Goal: Task Accomplishment & Management: Use online tool/utility

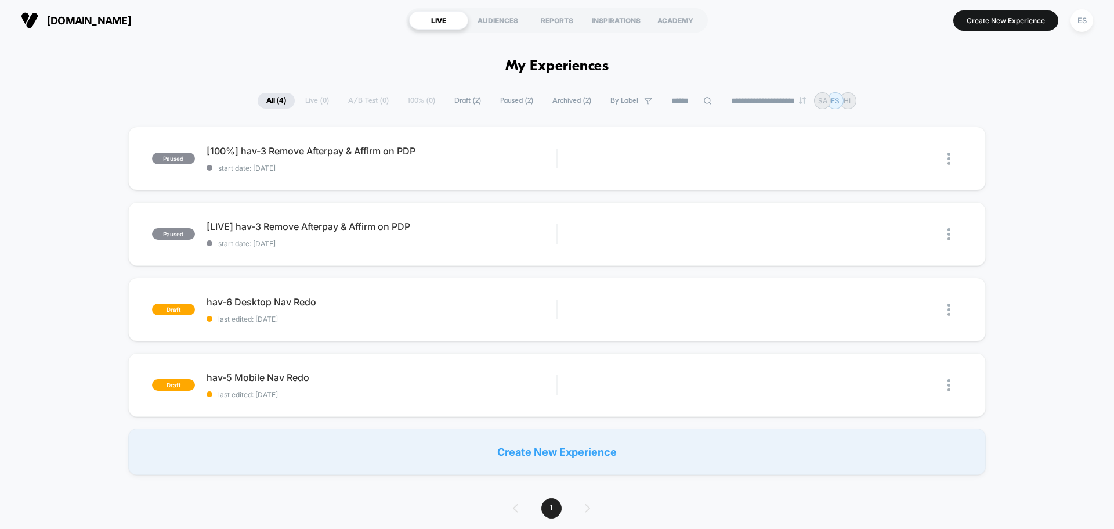
click at [83, 16] on span "[DOMAIN_NAME]" at bounding box center [89, 21] width 84 height 12
click at [1080, 19] on div "ES" at bounding box center [1081, 20] width 23 height 23
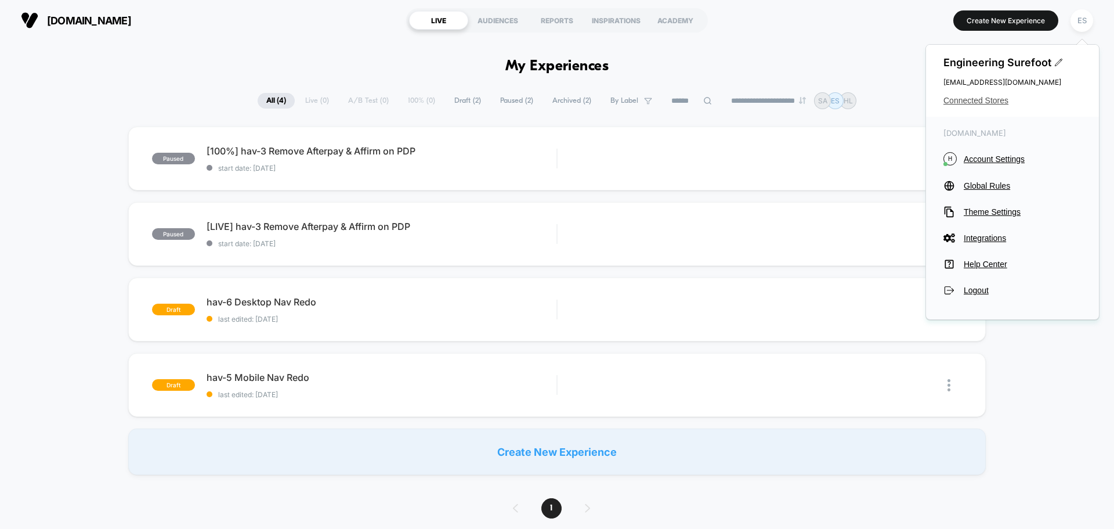
click at [976, 97] on span "Connected Stores" at bounding box center [1012, 100] width 138 height 9
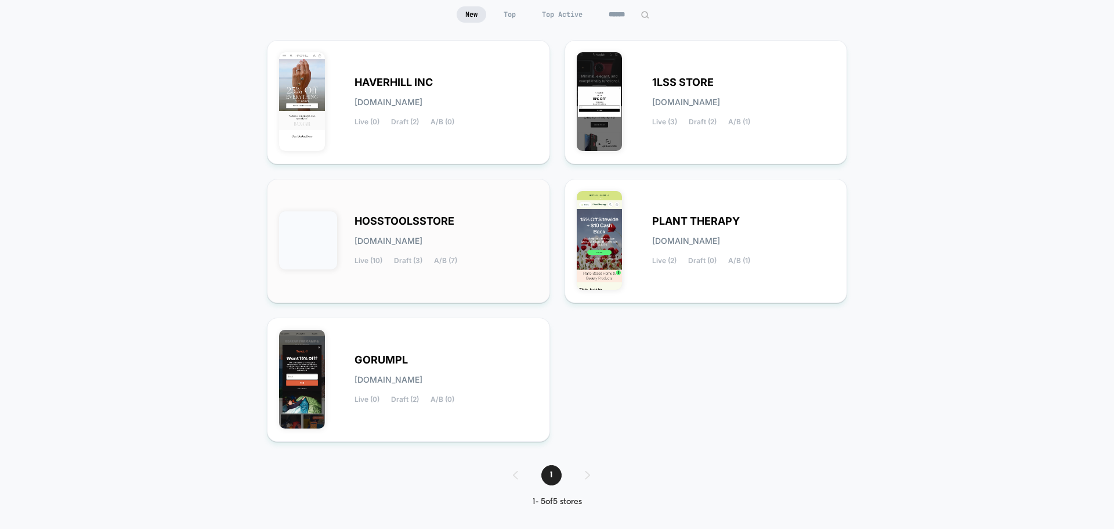
scroll to position [116, 0]
click at [409, 216] on span "HOSSTOOLSSTORE" at bounding box center [404, 220] width 100 height 8
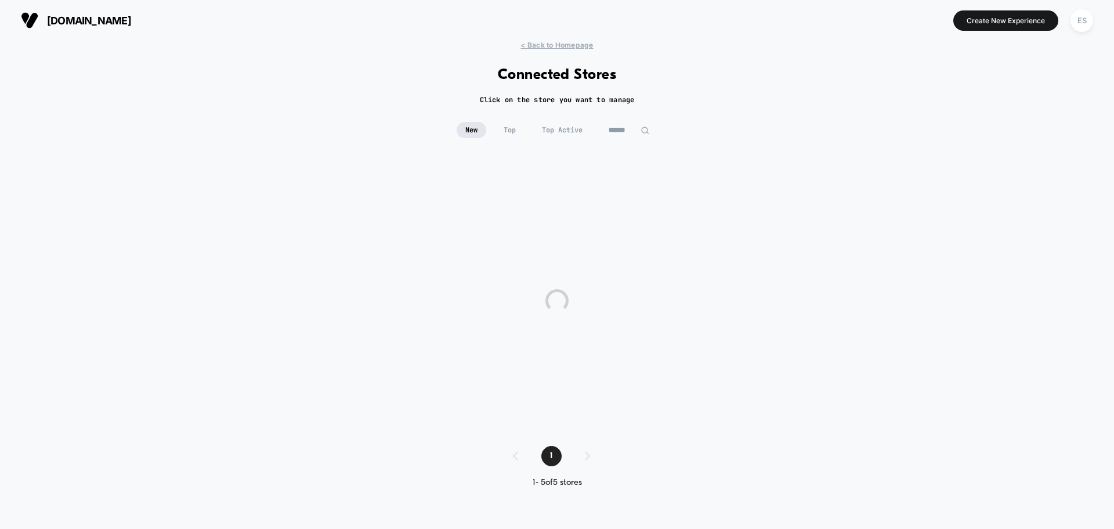
scroll to position [0, 0]
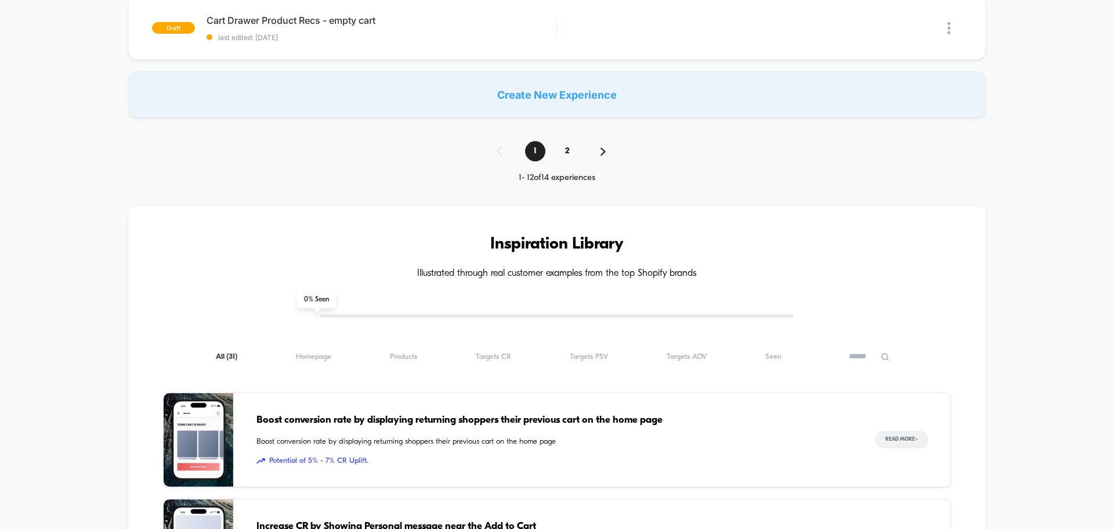
scroll to position [870, 0]
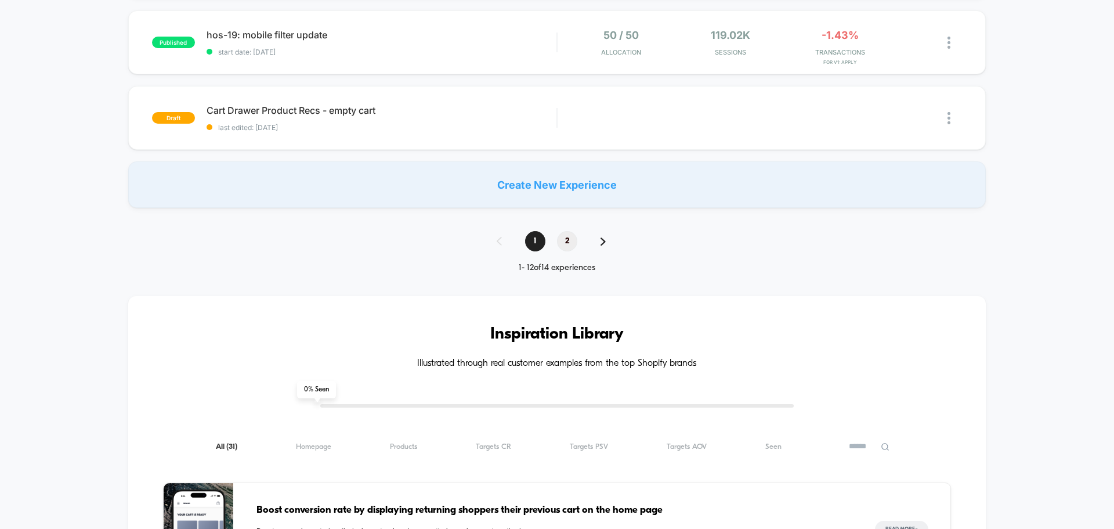
click at [570, 239] on span "2" at bounding box center [567, 241] width 20 height 20
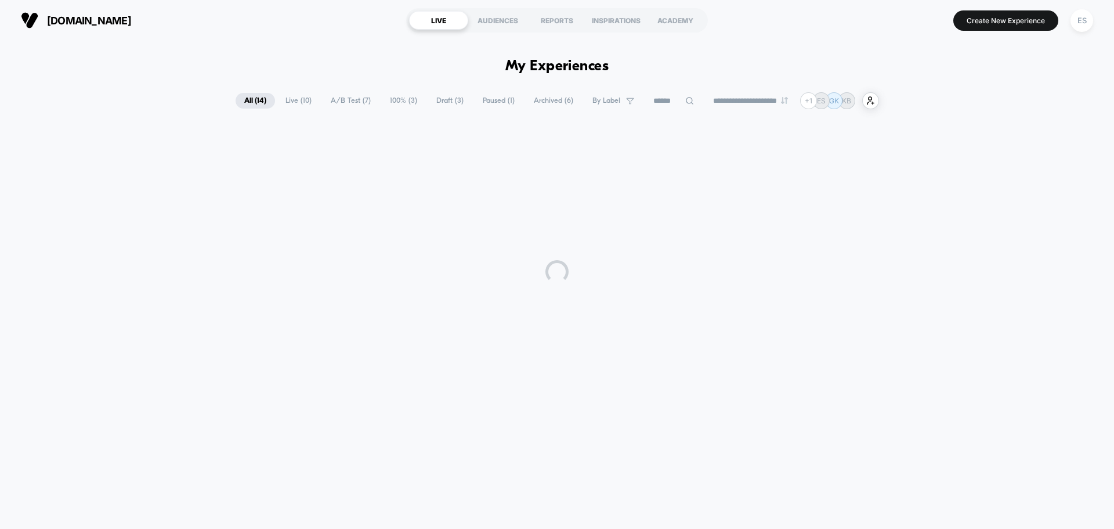
scroll to position [0, 0]
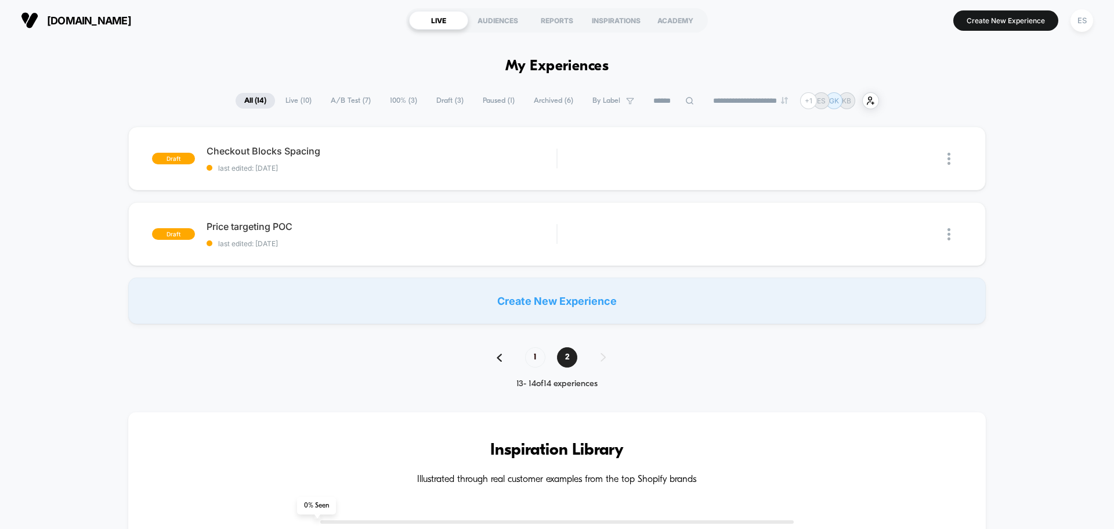
click at [607, 358] on div "1 2" at bounding box center [557, 357] width 144 height 20
drag, startPoint x: 607, startPoint y: 358, endPoint x: 539, endPoint y: 357, distance: 68.5
click at [607, 357] on div "1 2" at bounding box center [557, 357] width 144 height 20
click at [1016, 32] on section "Create New Experience ES" at bounding box center [920, 20] width 354 height 29
click at [1018, 30] on button "Create New Experience" at bounding box center [1005, 20] width 105 height 20
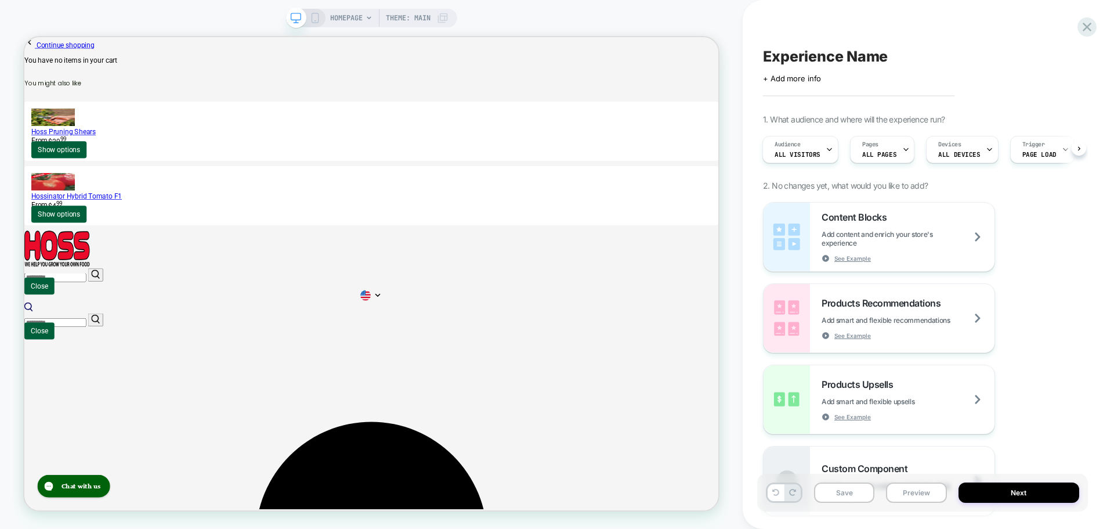
click at [826, 46] on div "Experience Name Click to edit experience details + Add more info" at bounding box center [922, 64] width 319 height 37
click at [839, 60] on span "Experience Name" at bounding box center [825, 56] width 125 height 17
click at [817, 58] on icon at bounding box center [809, 56] width 15 height 15
click at [788, 58] on span "Experience Name" at bounding box center [825, 56] width 125 height 17
type textarea "**********"
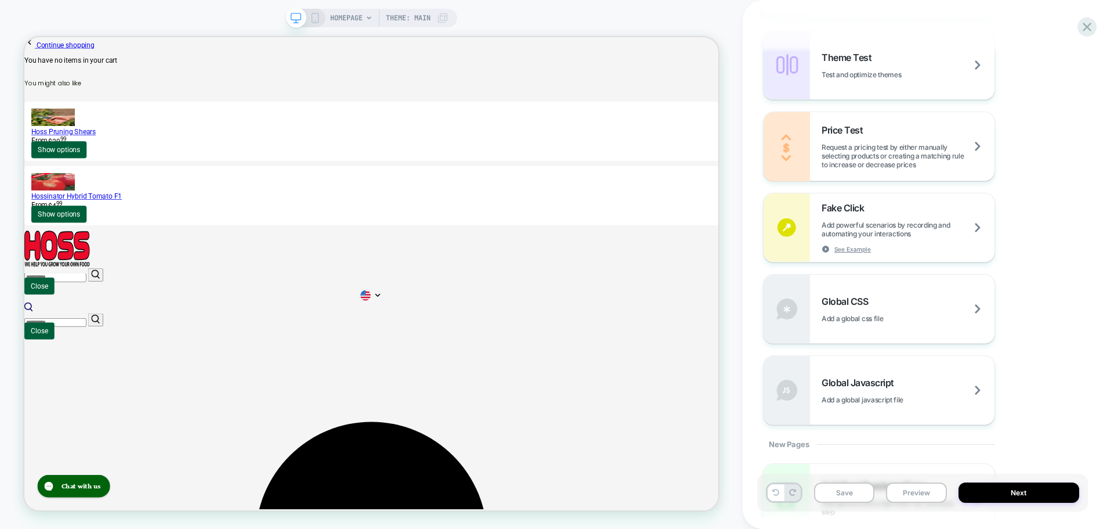
scroll to position [638, 0]
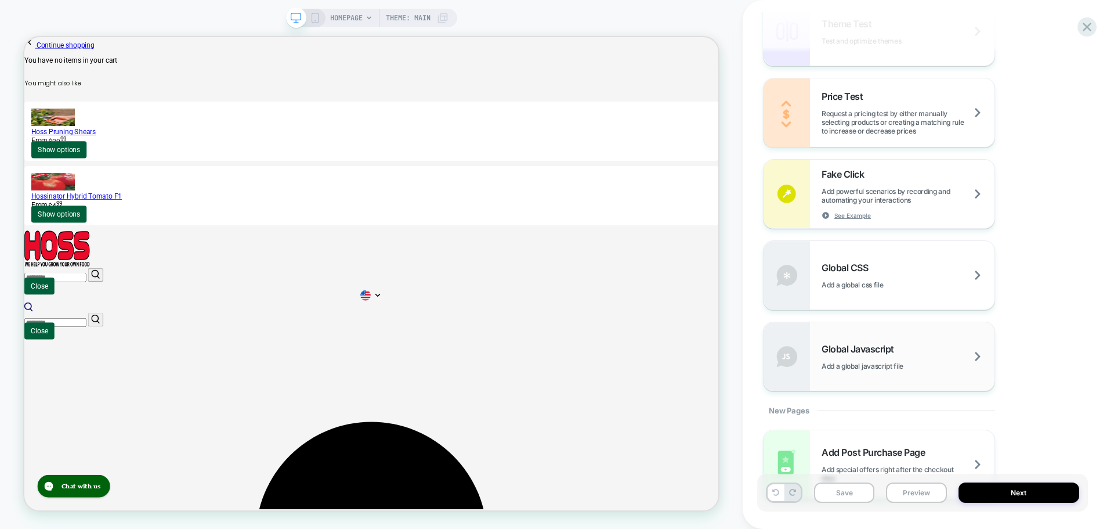
click at [873, 356] on div "Global Javascript Add a global javascript file" at bounding box center [908, 356] width 173 height 27
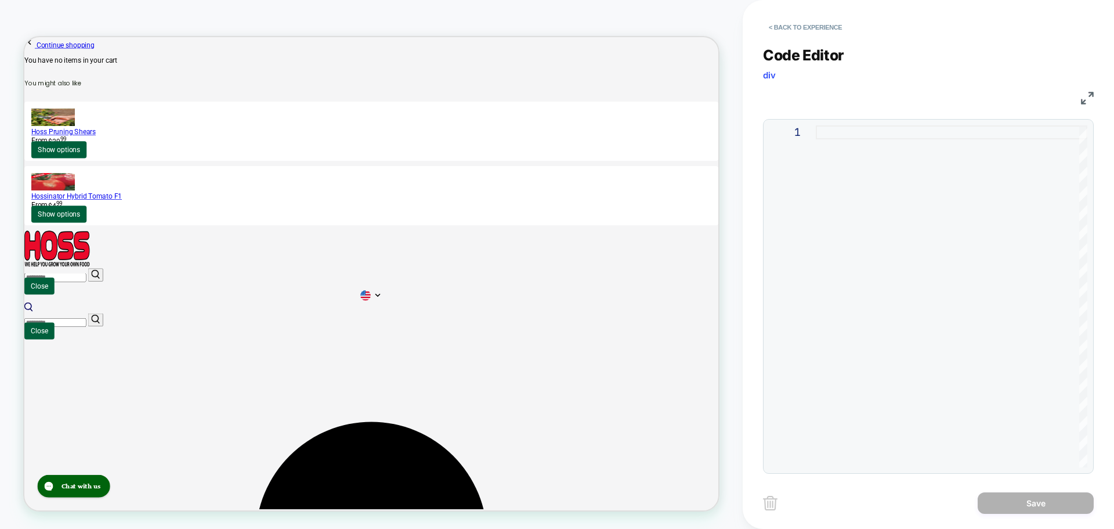
click at [863, 167] on div at bounding box center [952, 296] width 272 height 342
type textarea "**********"
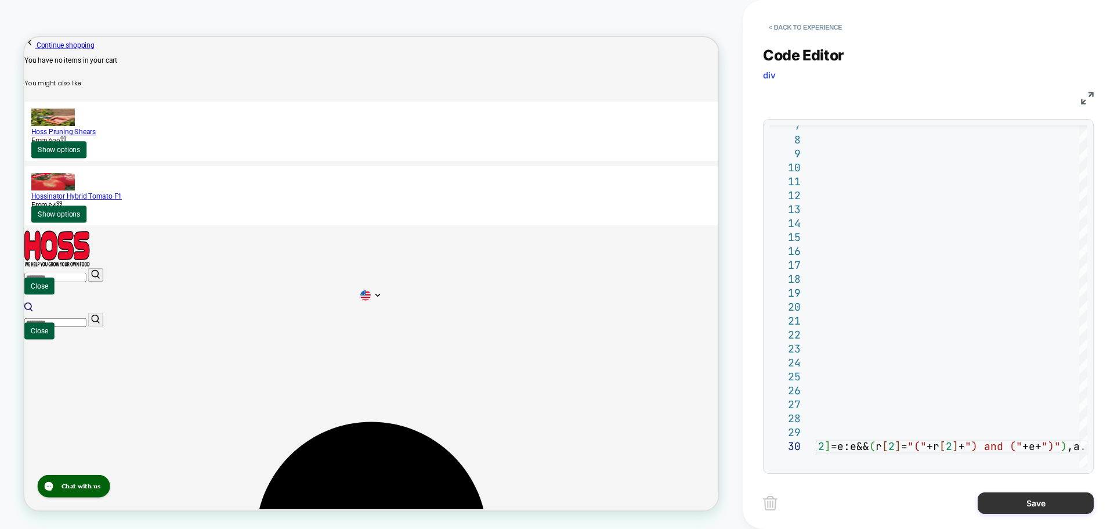
click at [1021, 508] on button "Save" at bounding box center [1036, 502] width 116 height 21
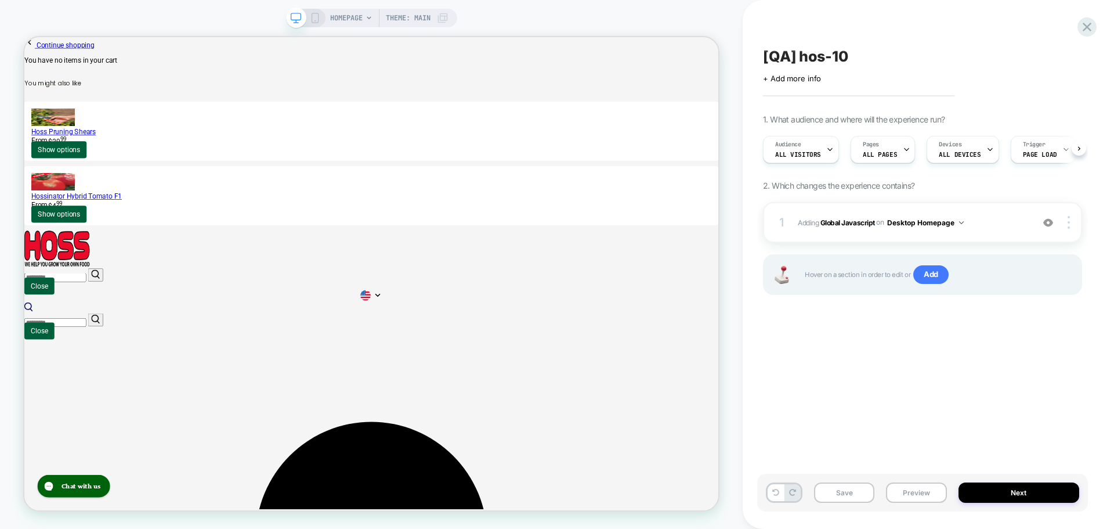
scroll to position [0, 1]
click at [838, 483] on button "Save" at bounding box center [844, 492] width 60 height 20
click at [900, 490] on button "Preview" at bounding box center [916, 492] width 60 height 20
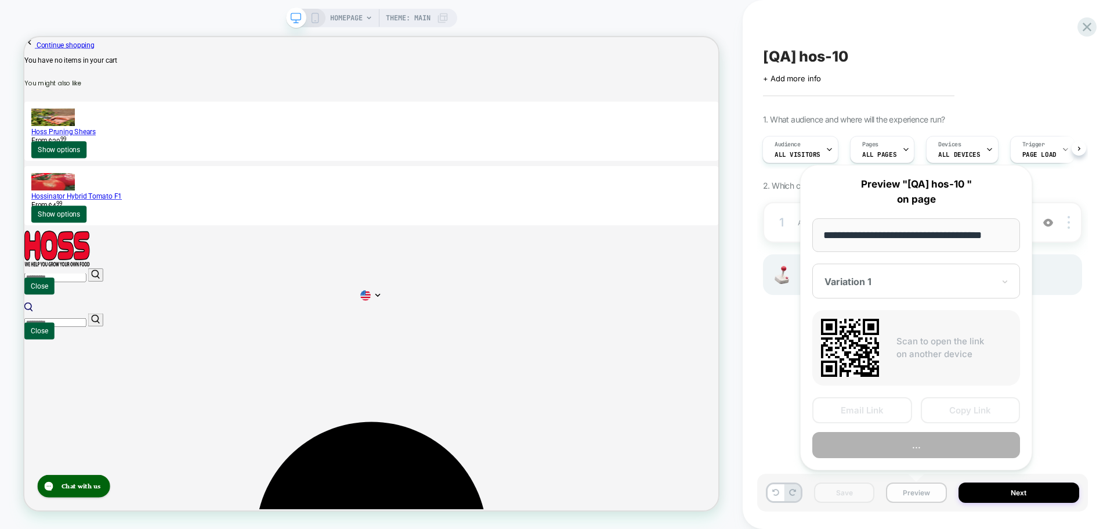
scroll to position [0, 13]
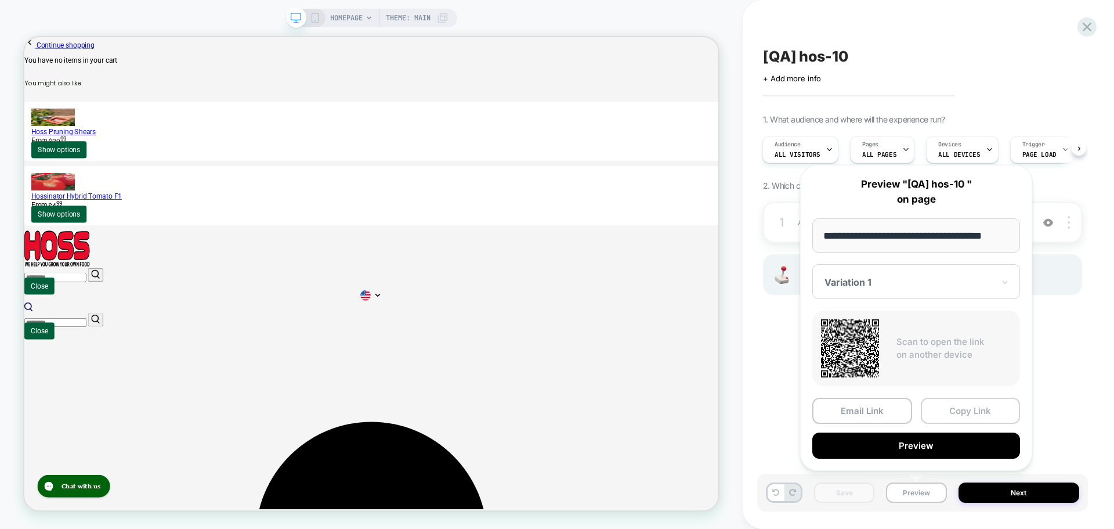
click at [959, 416] on button "Copy Link" at bounding box center [971, 410] width 100 height 26
